Goal: Task Accomplishment & Management: Manage account settings

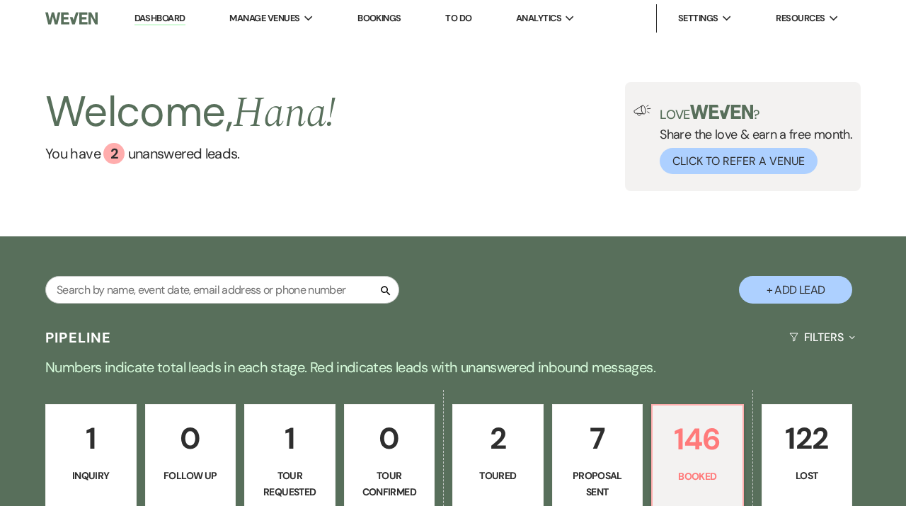
click at [157, 8] on li "Dashboard" at bounding box center [159, 18] width 65 height 28
click at [157, 12] on li "Dashboard" at bounding box center [159, 18] width 65 height 28
click at [166, 13] on link "Dashboard" at bounding box center [160, 18] width 51 height 13
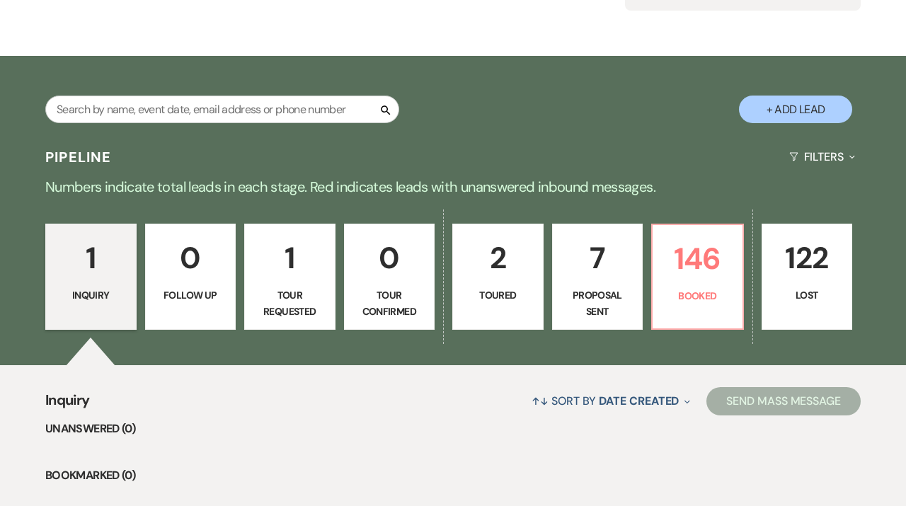
scroll to position [183, 0]
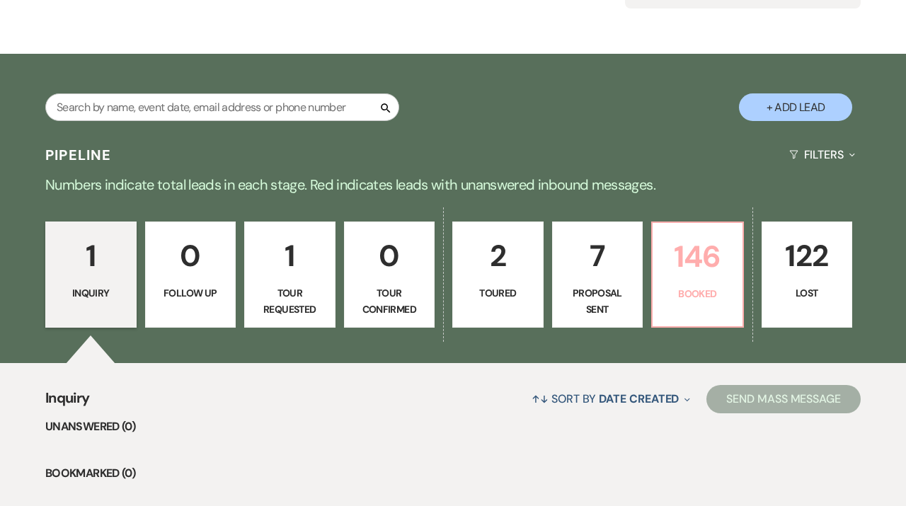
click at [705, 286] on link "146 Booked" at bounding box center [697, 275] width 93 height 106
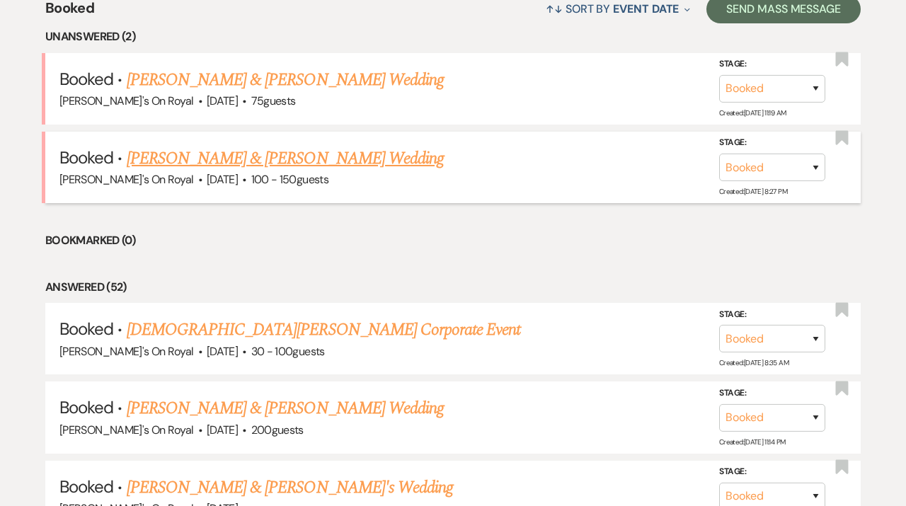
scroll to position [564, 0]
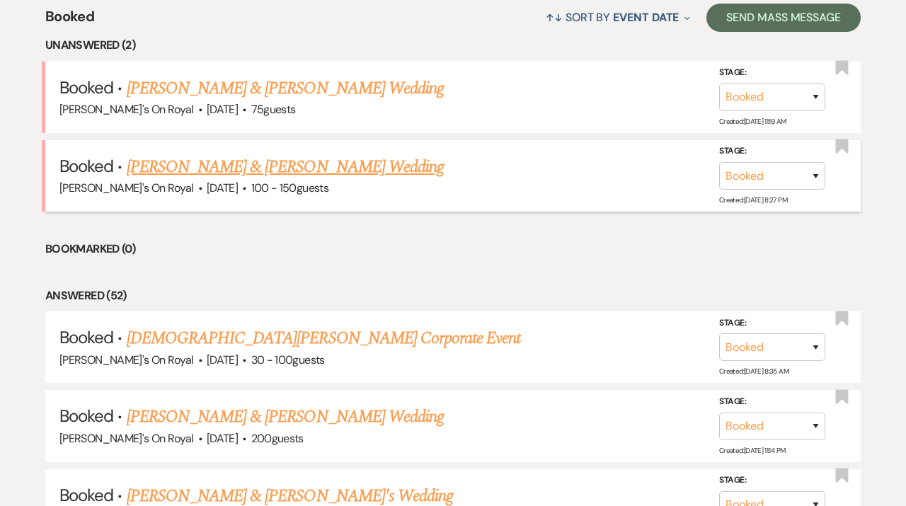
click at [349, 161] on link "[PERSON_NAME] & [PERSON_NAME] Wedding" at bounding box center [285, 166] width 317 height 25
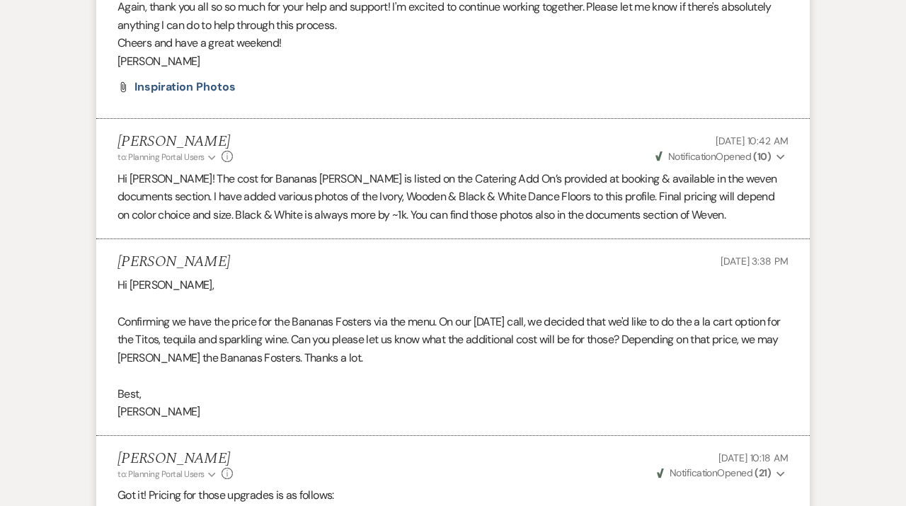
scroll to position [758, 0]
